Goal: Find specific page/section: Find specific page/section

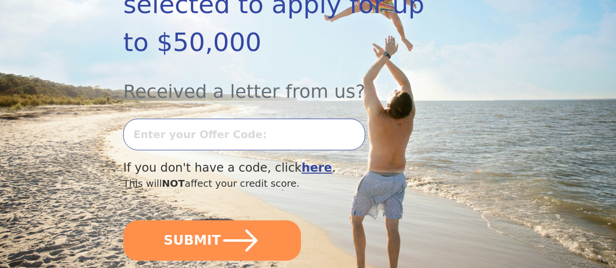
scroll to position [244, 0]
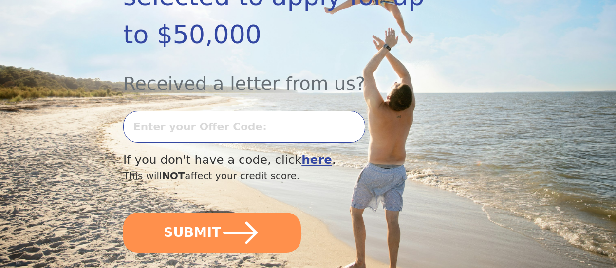
click at [258, 116] on input "text" at bounding box center [244, 127] width 242 height 32
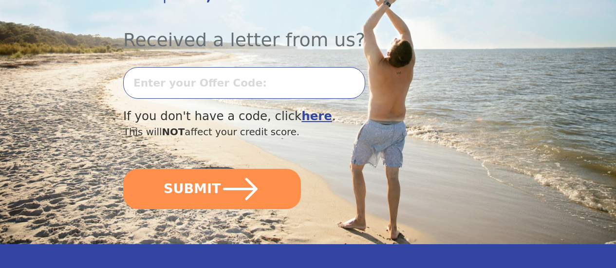
scroll to position [292, 0]
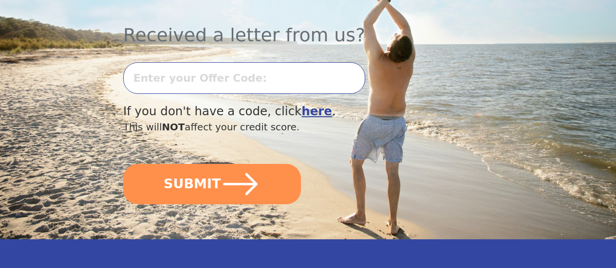
click at [311, 118] on b "here" at bounding box center [316, 111] width 31 height 14
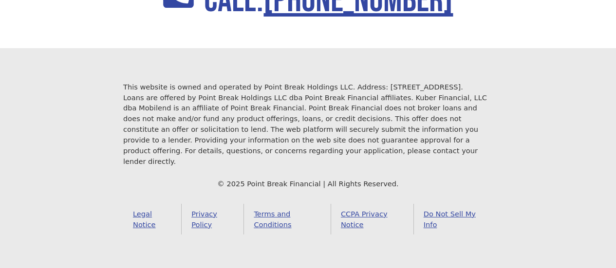
scroll to position [1471, 0]
click at [144, 209] on link "Legal Notice" at bounding box center [152, 219] width 58 height 31
click at [142, 211] on link "Legal Notice" at bounding box center [152, 219] width 58 height 31
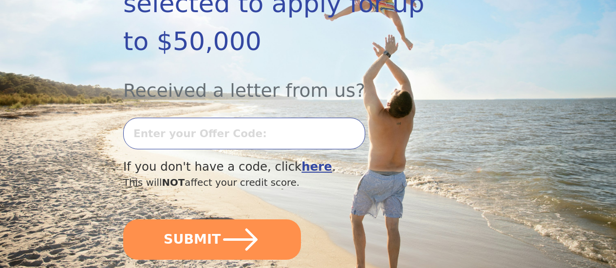
scroll to position [292, 0]
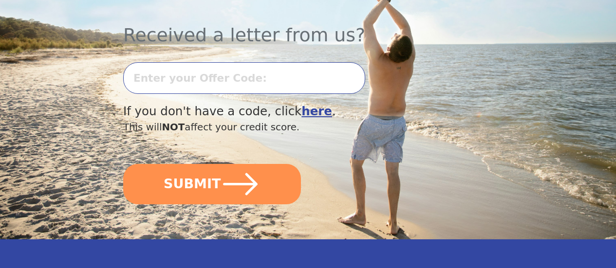
click at [231, 82] on input "text" at bounding box center [244, 78] width 242 height 32
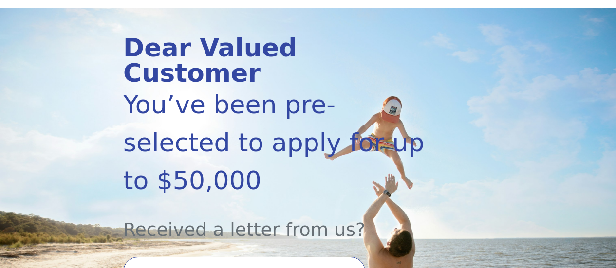
scroll to position [0, 0]
